Goal: Transaction & Acquisition: Obtain resource

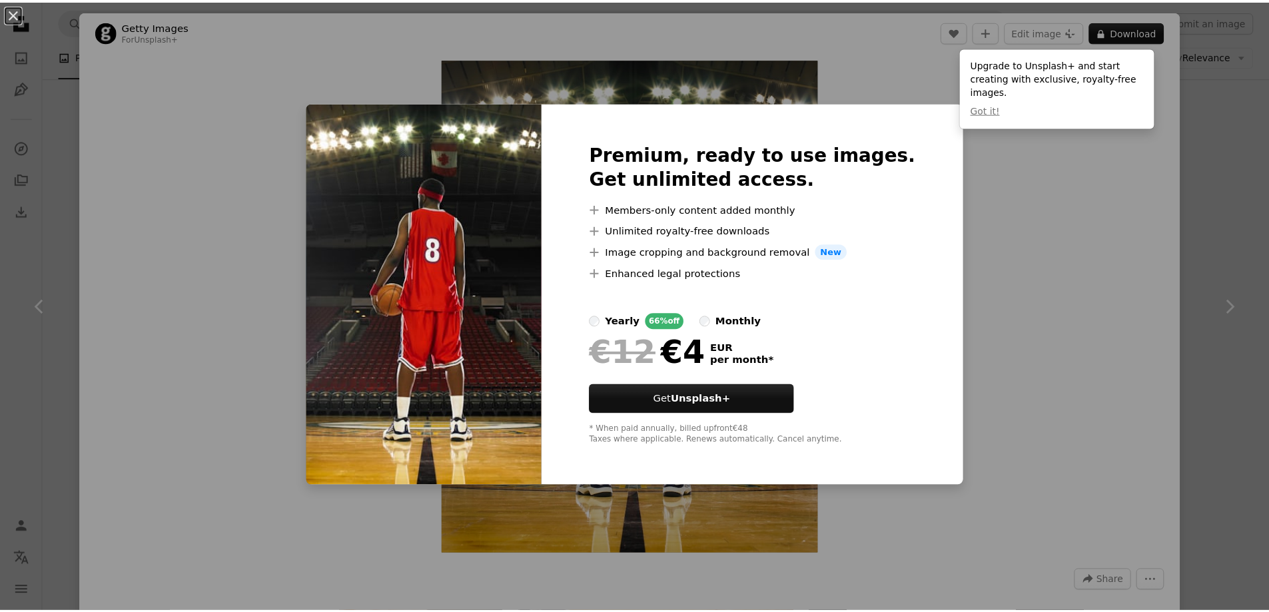
scroll to position [666, 0]
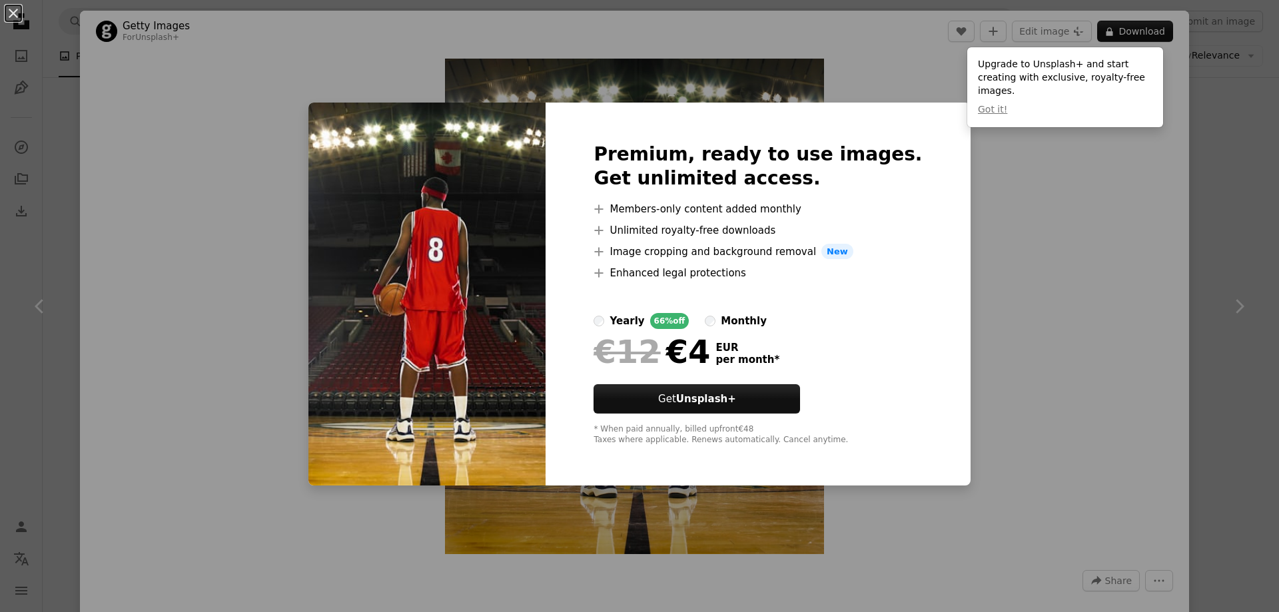
click at [1066, 302] on div "An X shape Premium, ready to use images. Get unlimited access. A plus sign Memb…" at bounding box center [639, 306] width 1279 height 612
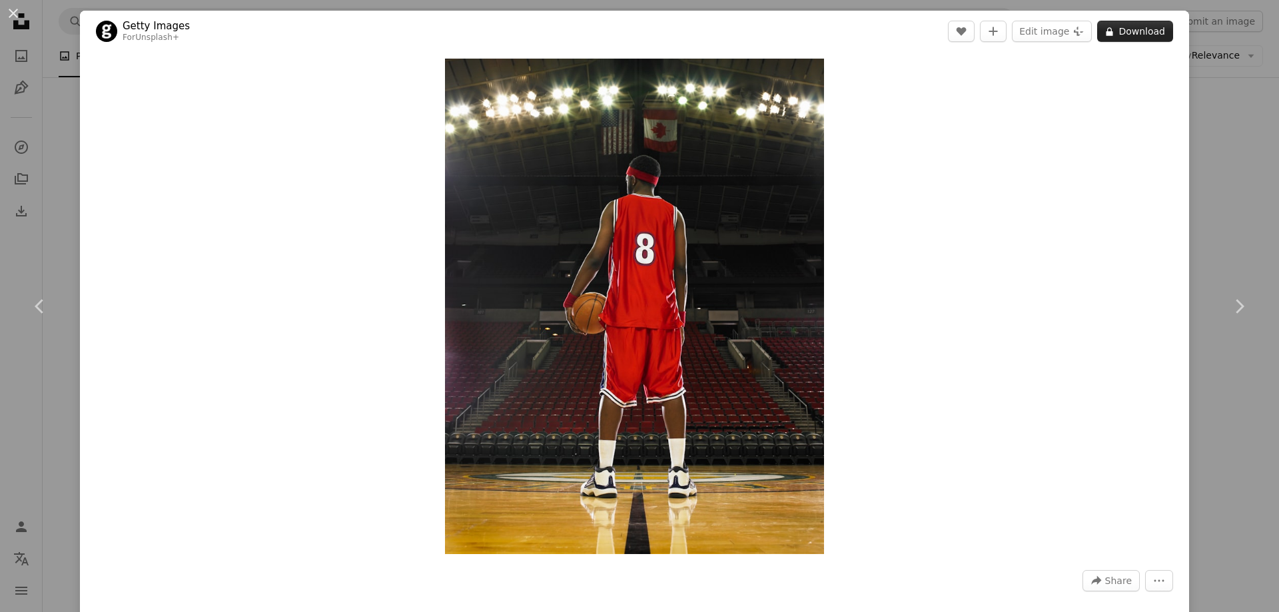
click at [1123, 31] on button "A lock Download" at bounding box center [1135, 31] width 76 height 21
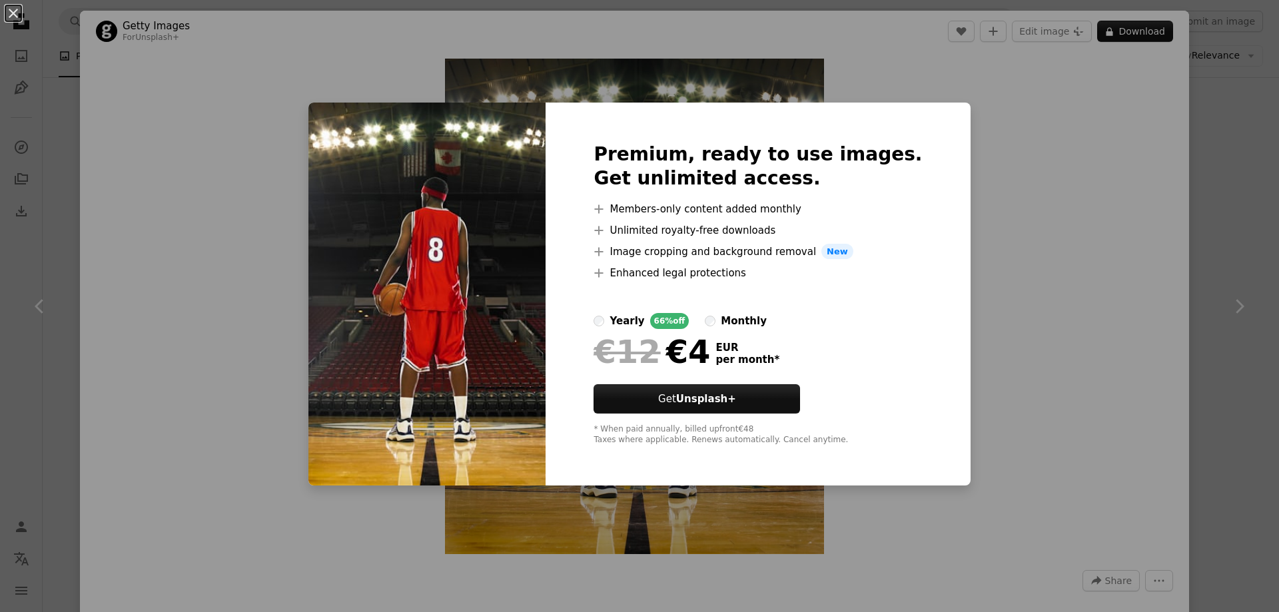
click at [987, 227] on div "An X shape Premium, ready to use images. Get unlimited access. A plus sign Memb…" at bounding box center [639, 306] width 1279 height 612
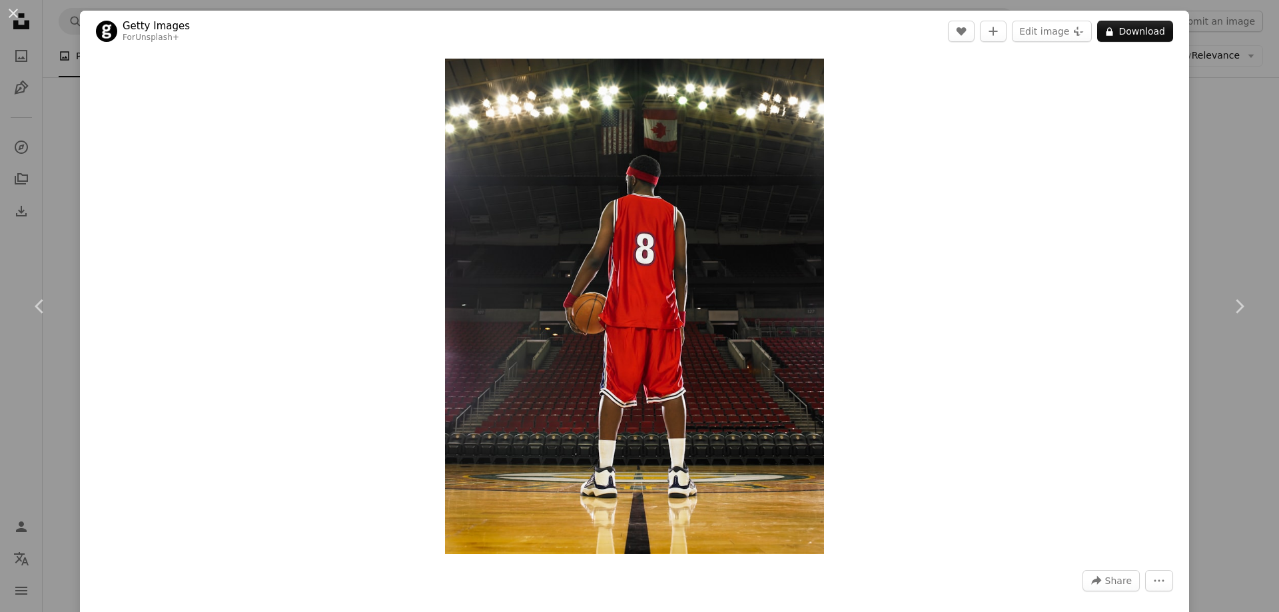
click at [1245, 107] on div "An X shape Chevron left Chevron right Getty Images For Unsplash+ A heart A plus…" at bounding box center [639, 306] width 1279 height 612
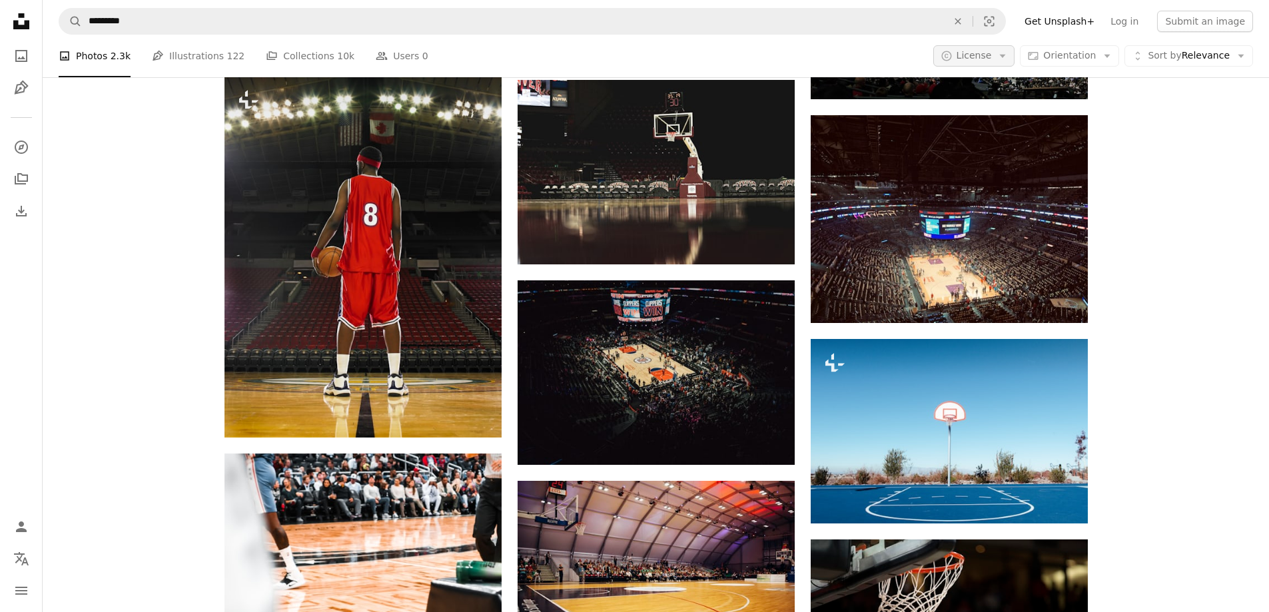
click at [1009, 57] on icon "Arrow down" at bounding box center [1003, 56] width 12 height 12
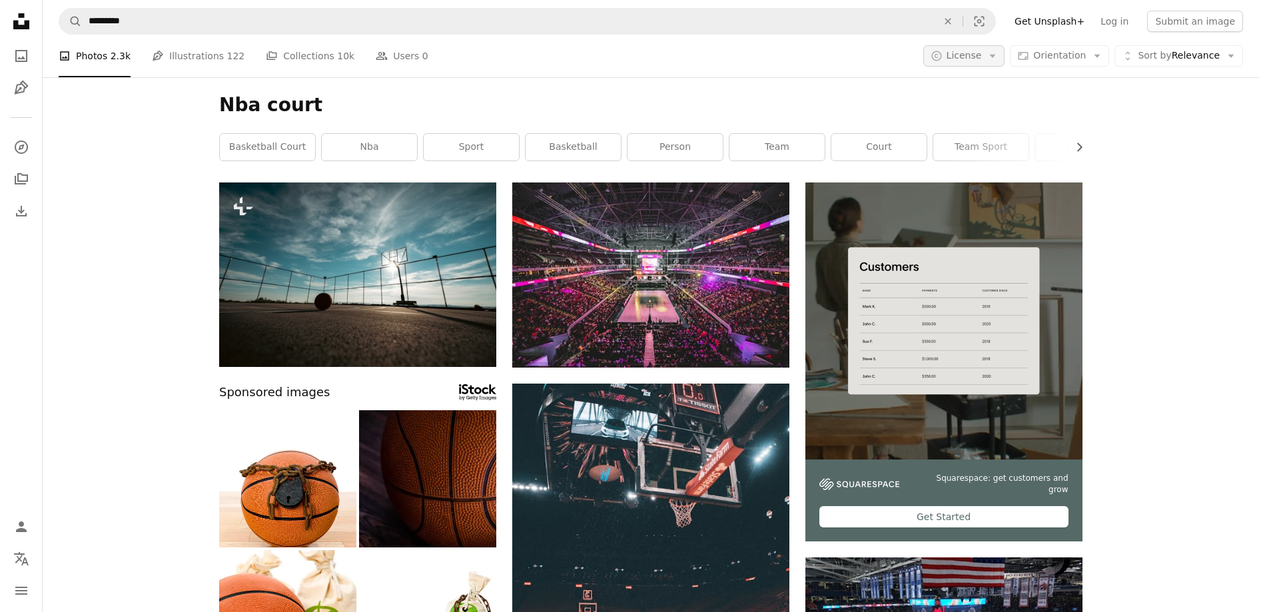
scroll to position [666, 0]
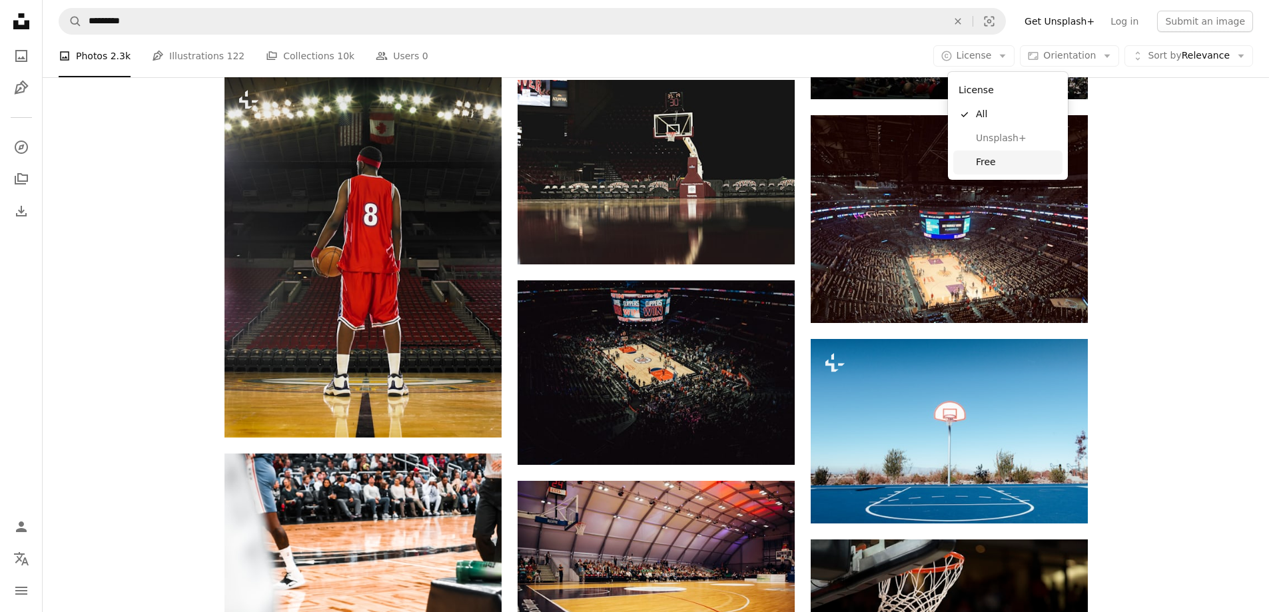
click at [990, 160] on span "Free" at bounding box center [1016, 162] width 81 height 13
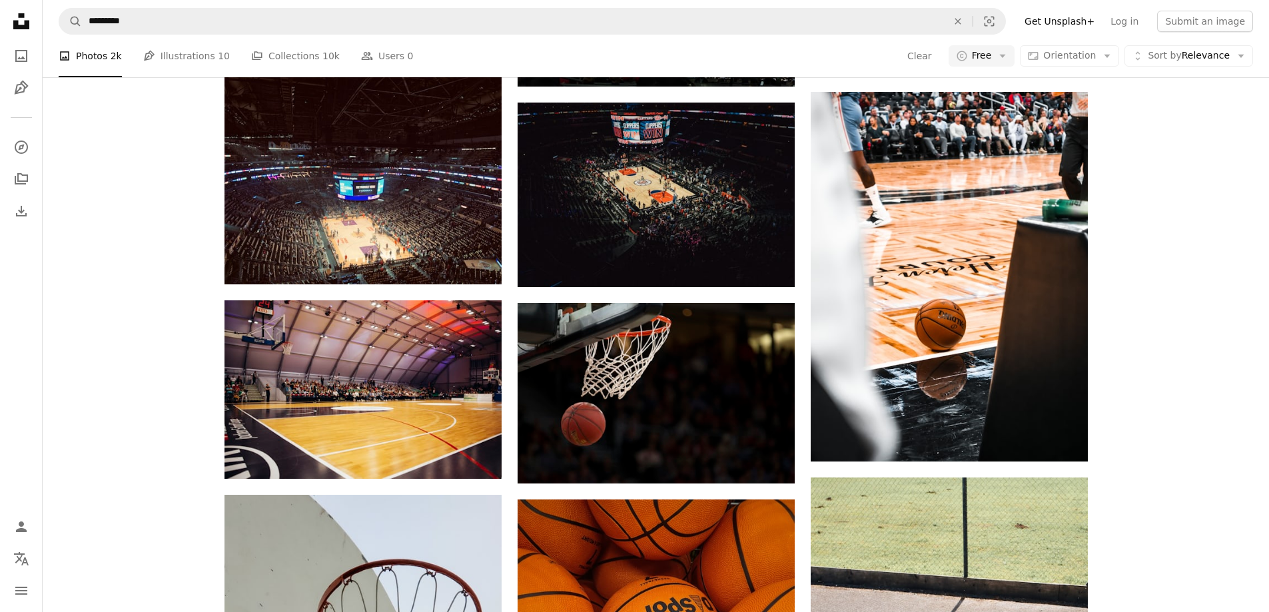
scroll to position [400, 0]
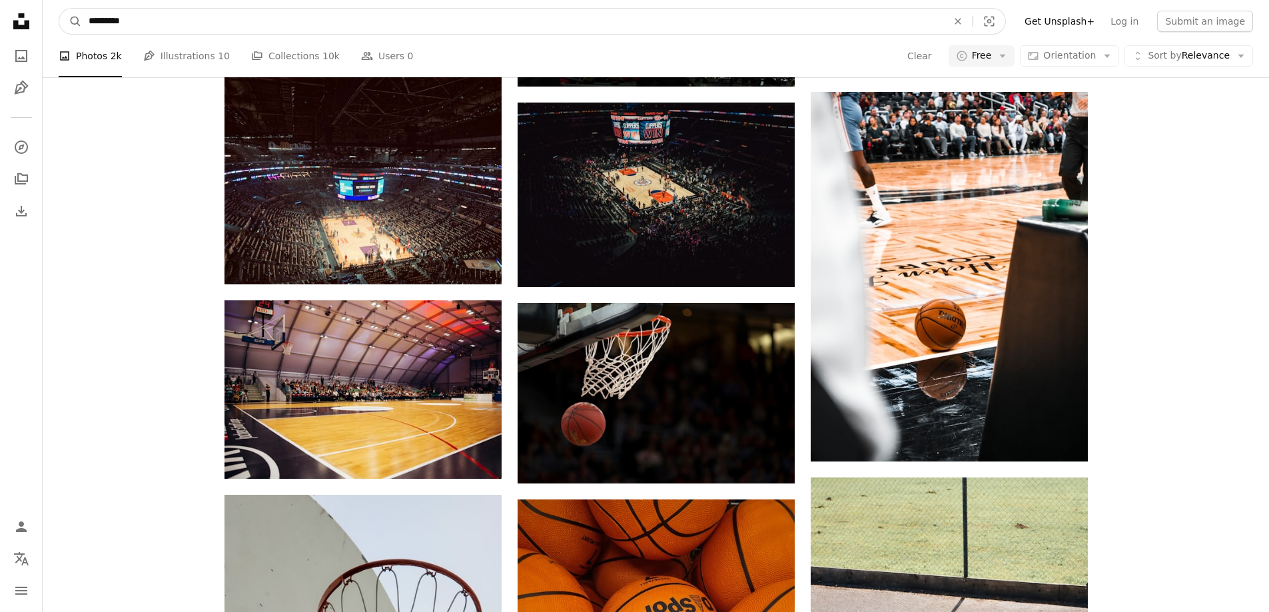
click at [151, 23] on input "*********" at bounding box center [513, 21] width 862 height 25
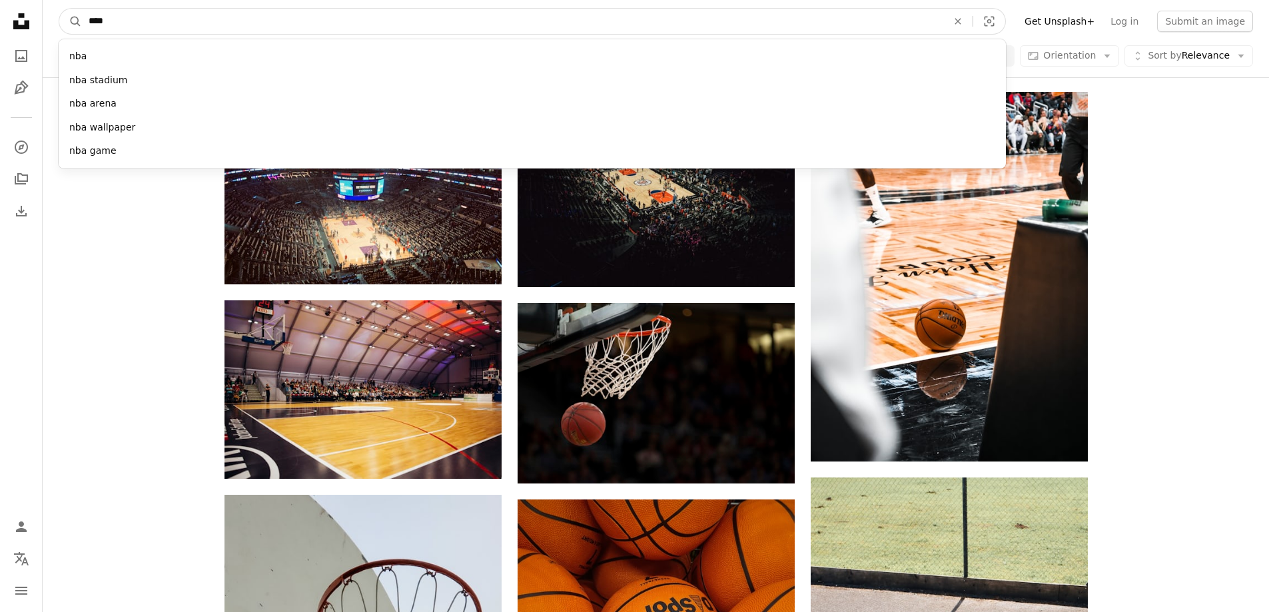
type input "***"
click at [59, 9] on button "A magnifying glass" at bounding box center [70, 21] width 23 height 25
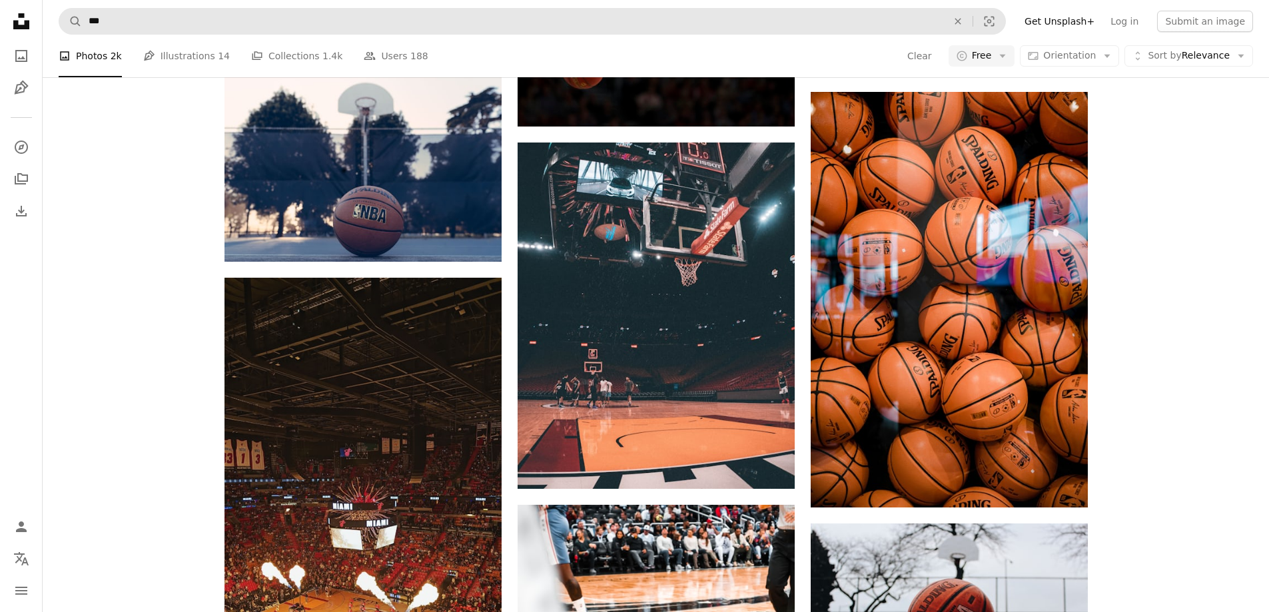
scroll to position [2199, 0]
